Goal: Task Accomplishment & Management: Manage account settings

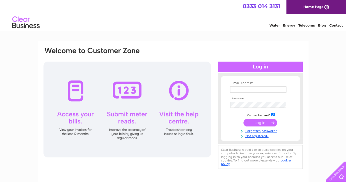
type input "[EMAIL_ADDRESS][DOMAIN_NAME]"
click at [258, 124] on input "submit" at bounding box center [260, 123] width 34 height 8
click at [257, 123] on input "submit" at bounding box center [260, 123] width 34 height 8
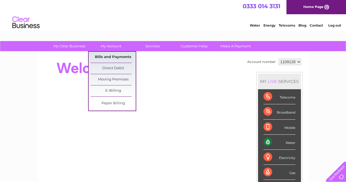
click at [119, 57] on link "Bills and Payments" at bounding box center [112, 57] width 45 height 11
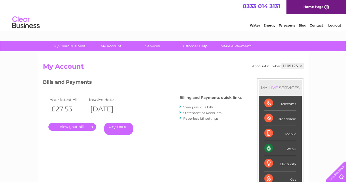
click at [78, 126] on link "." at bounding box center [72, 127] width 48 height 8
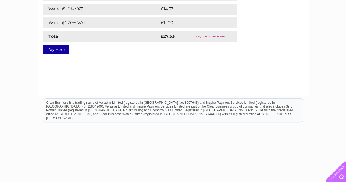
scroll to position [55, 0]
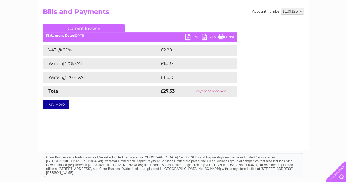
click at [192, 36] on link "PDF" at bounding box center [193, 38] width 16 height 8
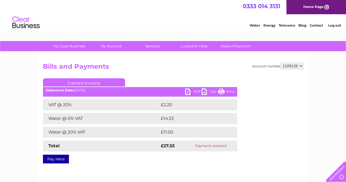
click at [335, 24] on link "Log out" at bounding box center [333, 25] width 13 height 4
